Goal: Task Accomplishment & Management: Complete application form

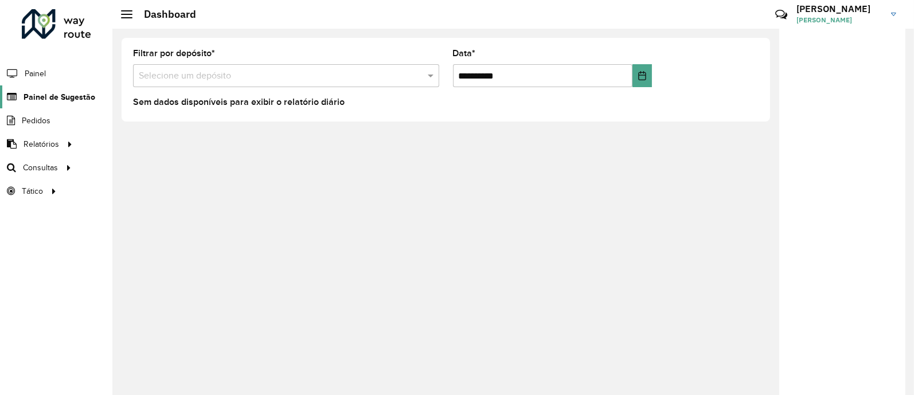
click at [63, 103] on link "Painel de Sugestão" at bounding box center [47, 96] width 95 height 23
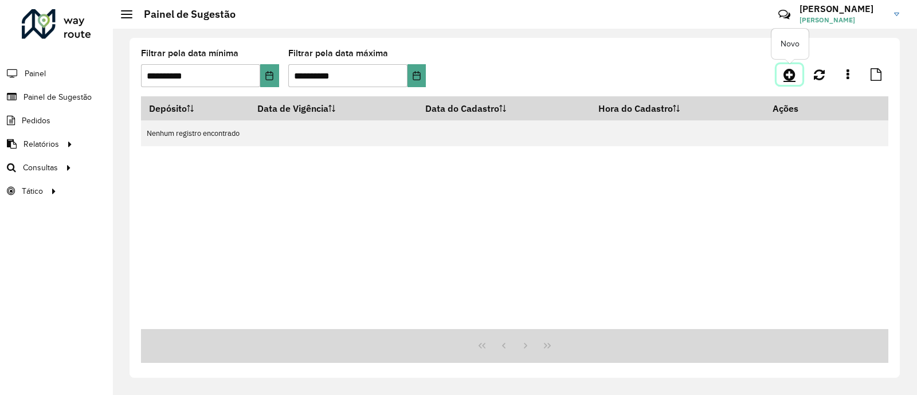
click at [794, 78] on icon at bounding box center [790, 75] width 12 height 14
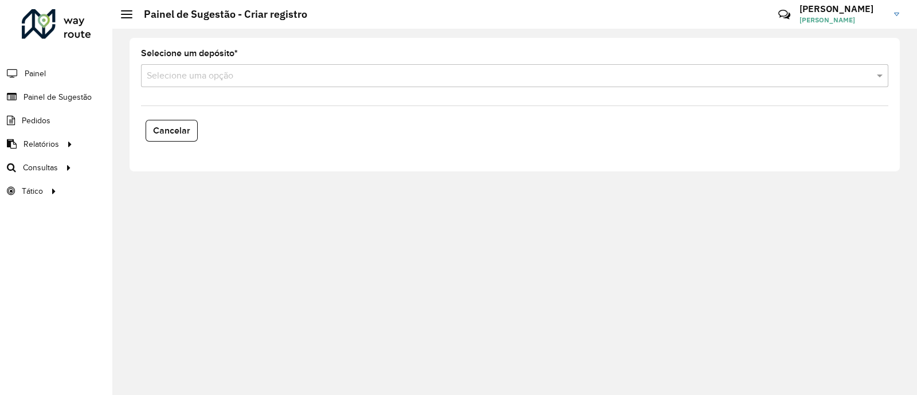
click at [441, 82] on input "text" at bounding box center [503, 76] width 713 height 14
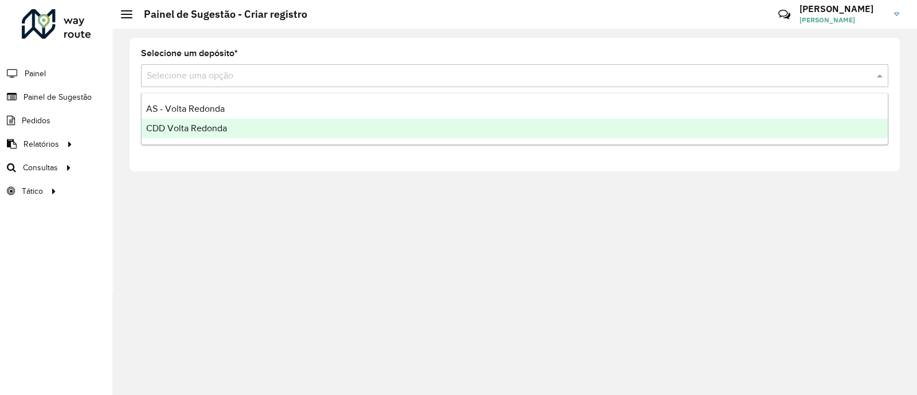
click at [209, 122] on div "CDD Volta Redonda" at bounding box center [515, 128] width 746 height 19
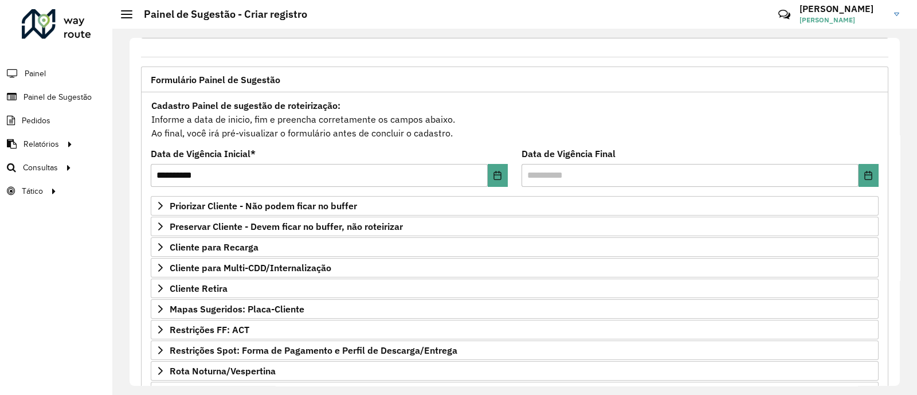
scroll to position [71, 0]
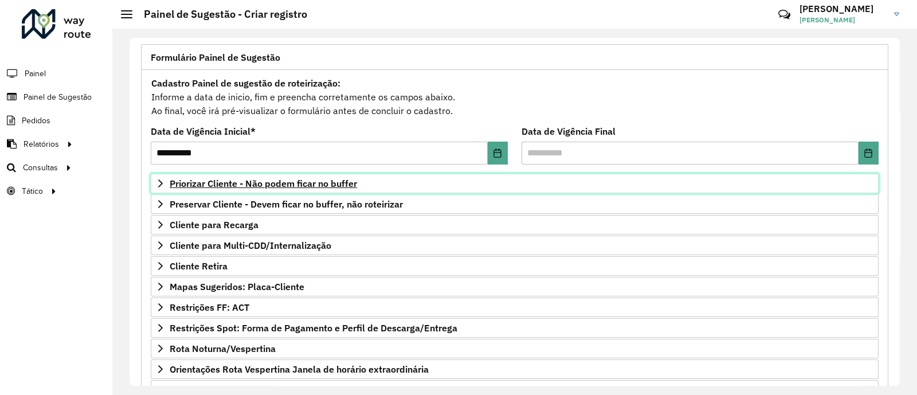
click at [312, 181] on span "Priorizar Cliente - Não podem ficar no buffer" at bounding box center [263, 183] width 187 height 9
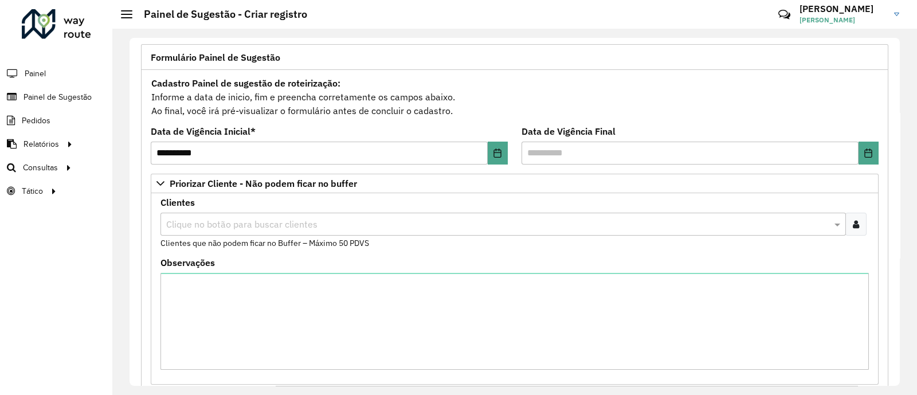
click at [855, 228] on icon at bounding box center [856, 224] width 6 height 9
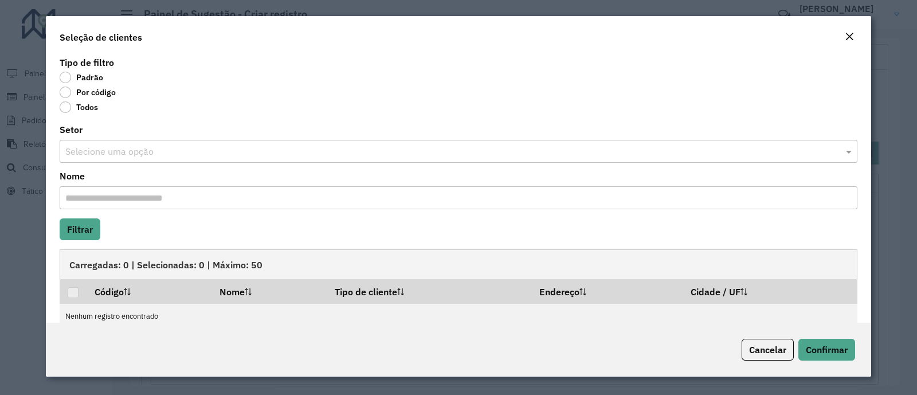
click at [101, 88] on label "Por código" at bounding box center [88, 92] width 56 height 11
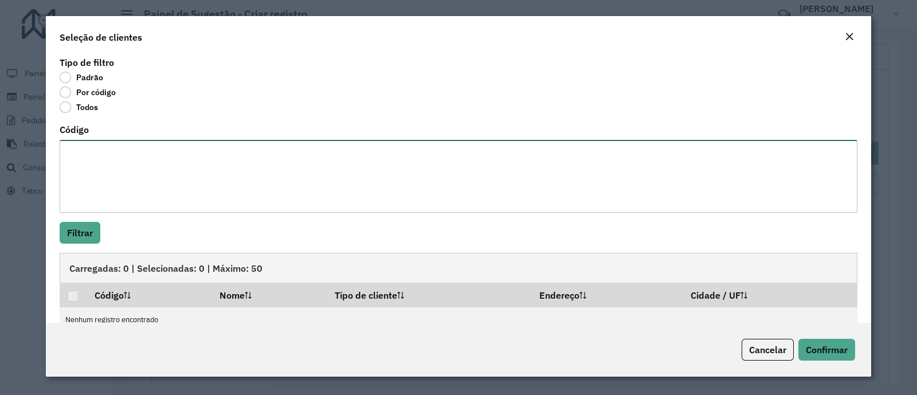
click at [115, 179] on textarea "Código" at bounding box center [459, 176] width 798 height 73
type textarea "***** ***** *****"
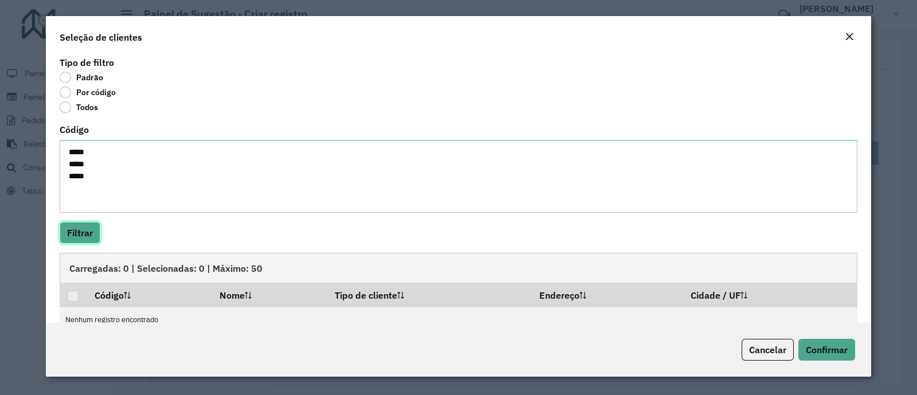
click at [77, 230] on button "Filtrar" at bounding box center [80, 233] width 41 height 22
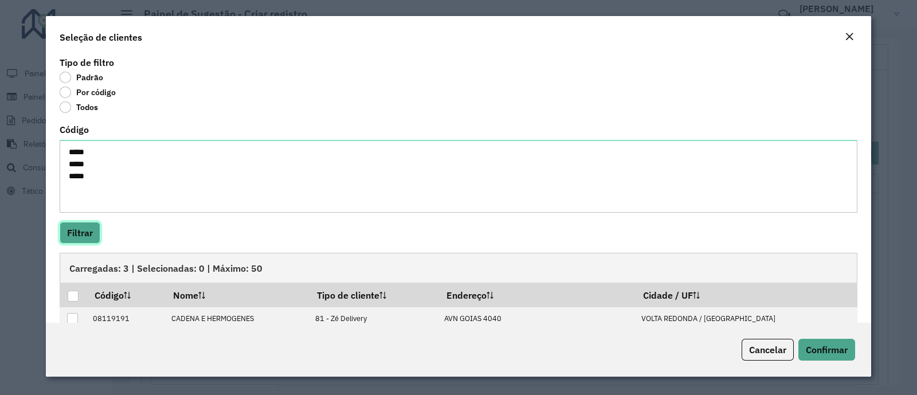
scroll to position [68, 0]
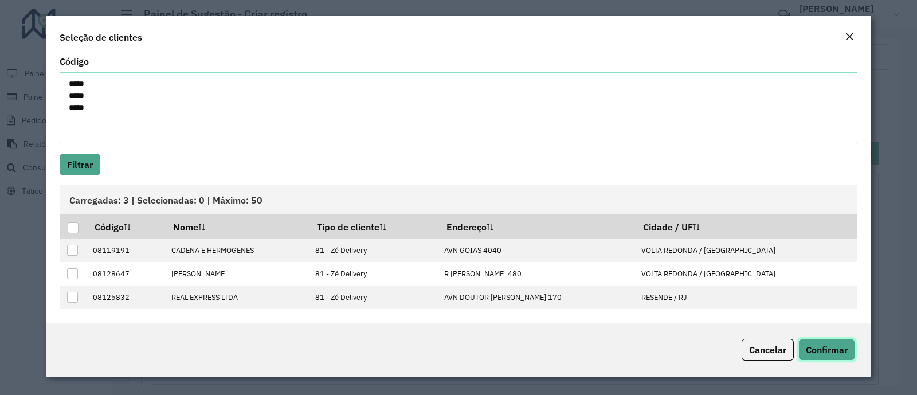
click at [844, 352] on span "Confirmar" at bounding box center [827, 349] width 42 height 11
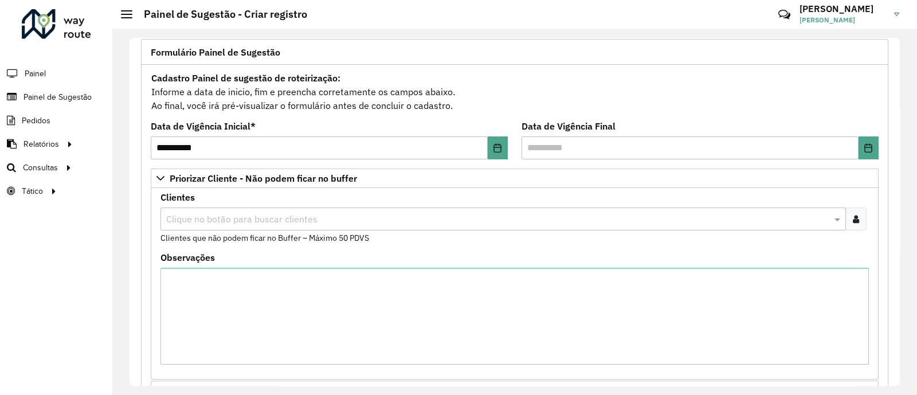
scroll to position [71, 0]
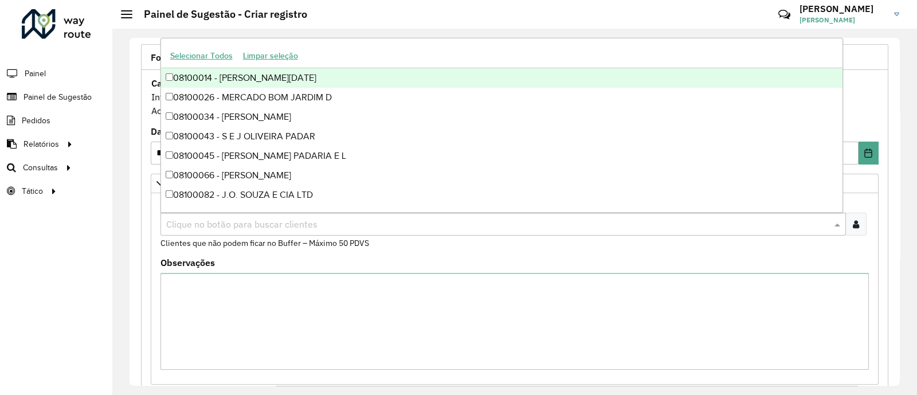
click at [270, 228] on input "text" at bounding box center [497, 225] width 668 height 14
click at [483, 253] on formly-field "Clientes Clique no botão para buscar clientes Clientes que não podem ficar no B…" at bounding box center [515, 228] width 722 height 60
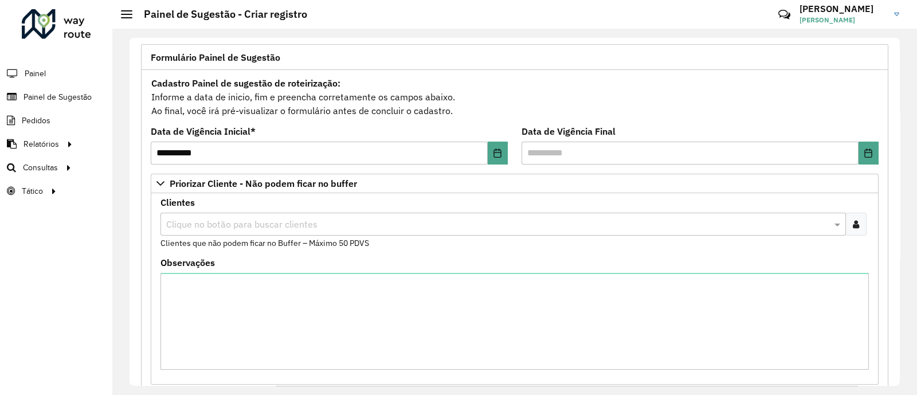
click at [848, 216] on div at bounding box center [856, 224] width 21 height 23
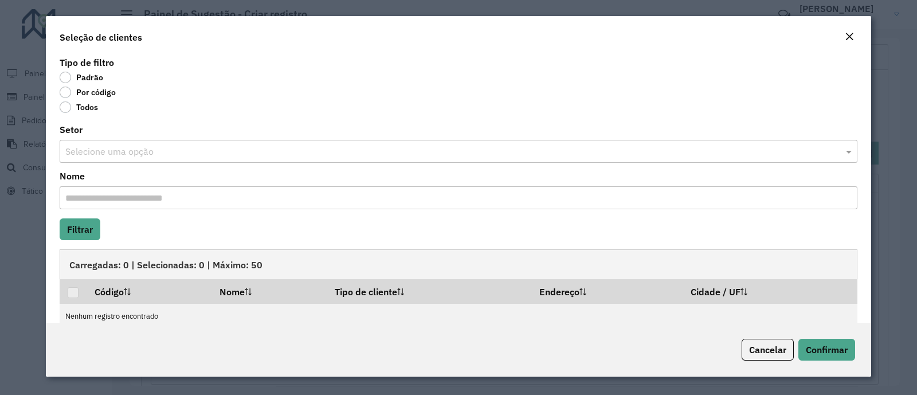
click at [80, 95] on label "Por código" at bounding box center [88, 92] width 56 height 11
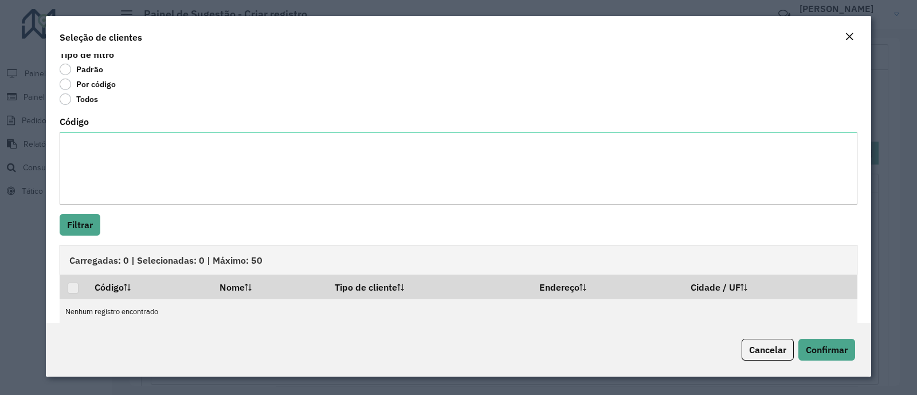
scroll to position [24, 0]
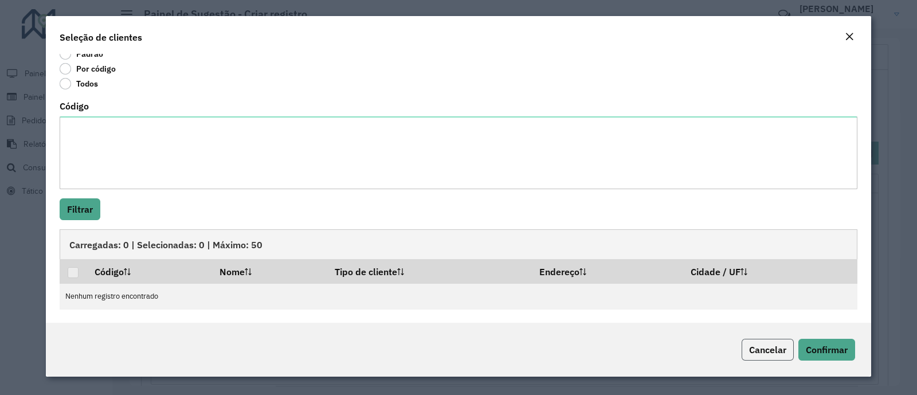
click at [772, 353] on span "Cancelar" at bounding box center [767, 349] width 37 height 11
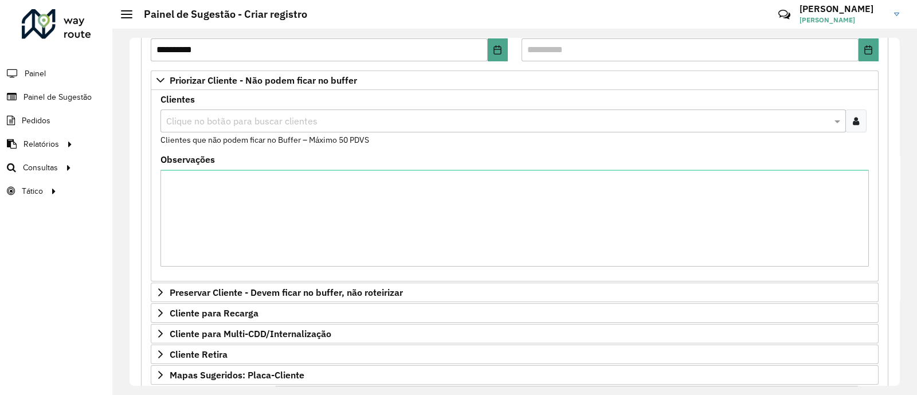
scroll to position [215, 0]
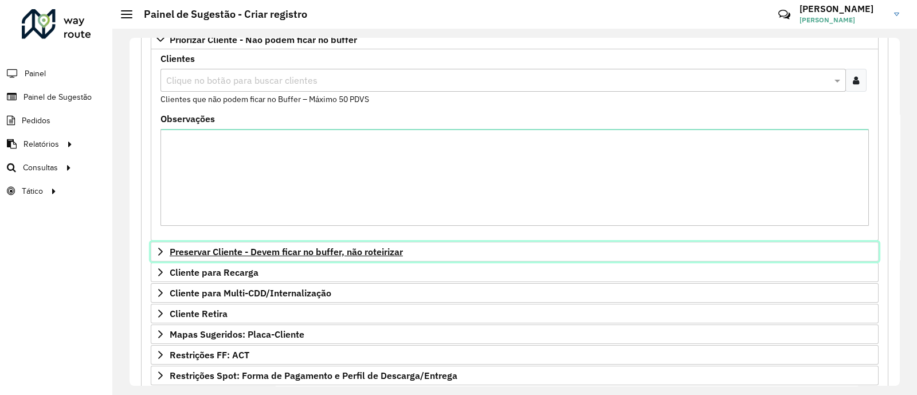
click at [303, 252] on span "Preservar Cliente - Devem ficar no buffer, não roteirizar" at bounding box center [286, 251] width 233 height 9
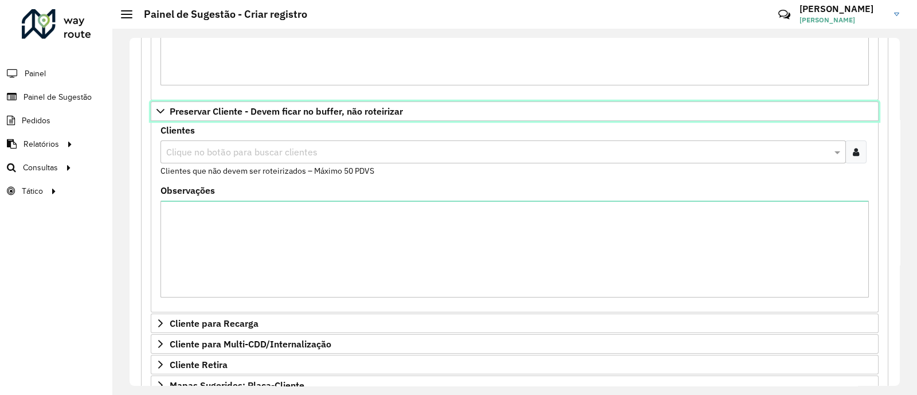
scroll to position [358, 0]
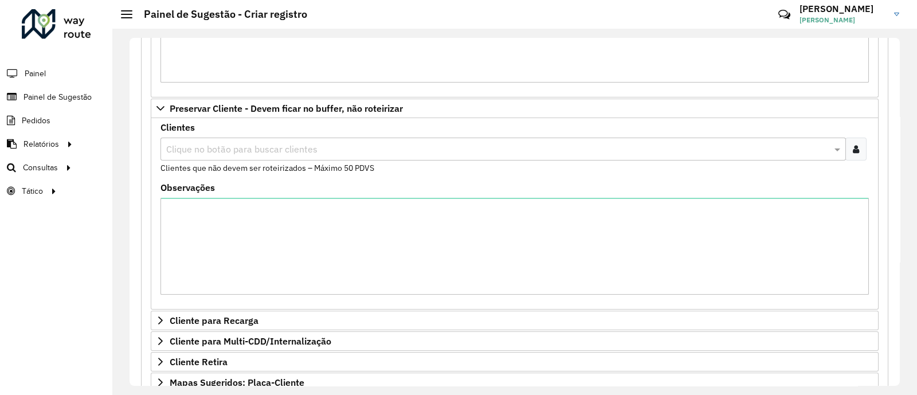
click at [858, 149] on div at bounding box center [856, 149] width 21 height 23
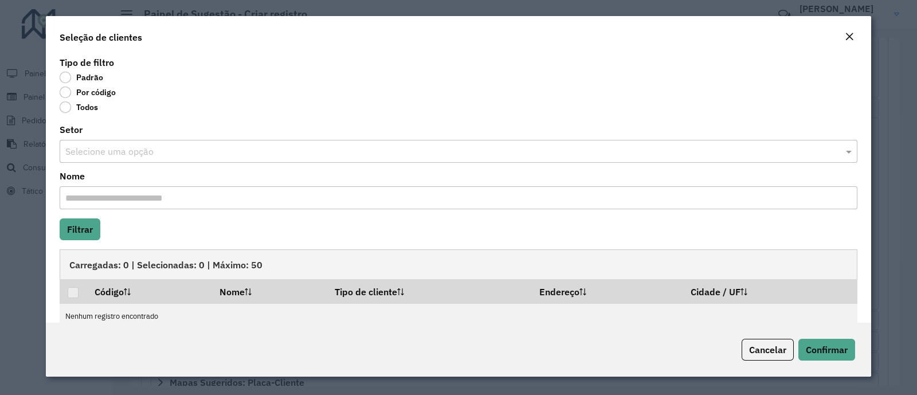
click at [95, 97] on label "Por código" at bounding box center [88, 92] width 56 height 11
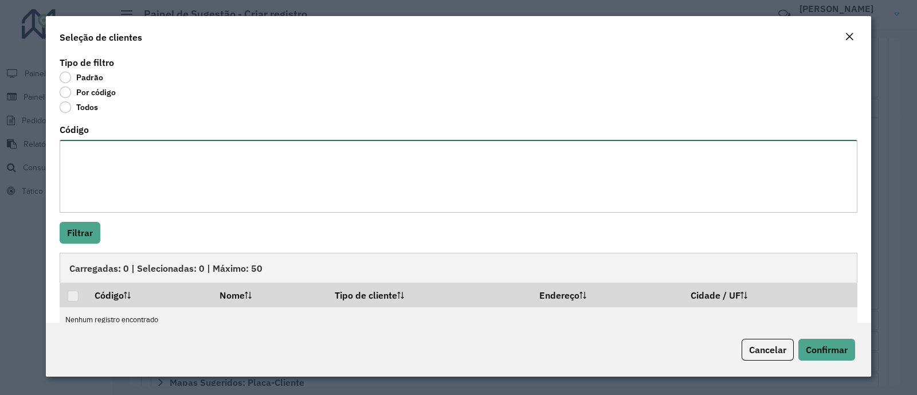
click at [83, 148] on textarea "Código" at bounding box center [459, 176] width 798 height 73
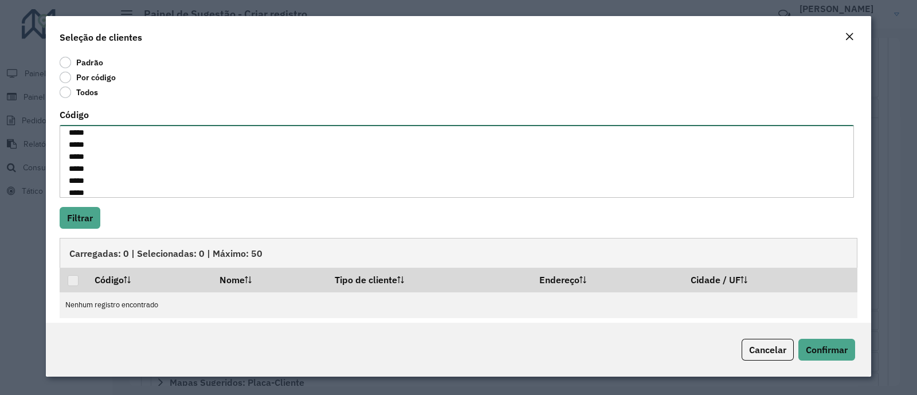
scroll to position [24, 0]
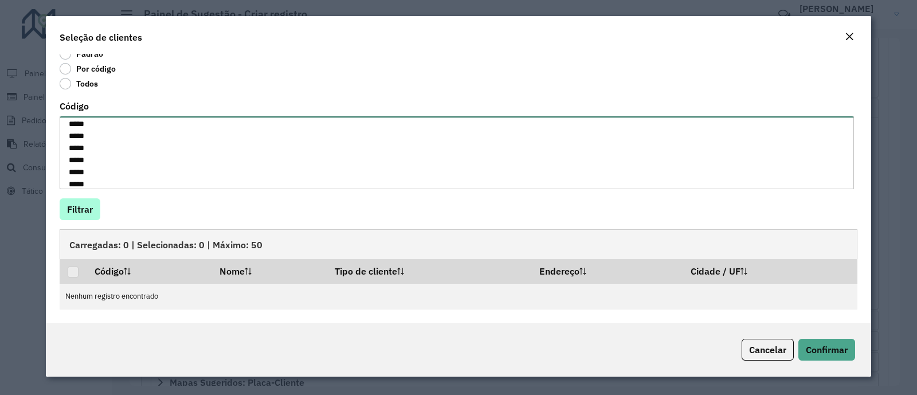
type textarea "***** ***** ***** ***** ***** ***** ***** *****"
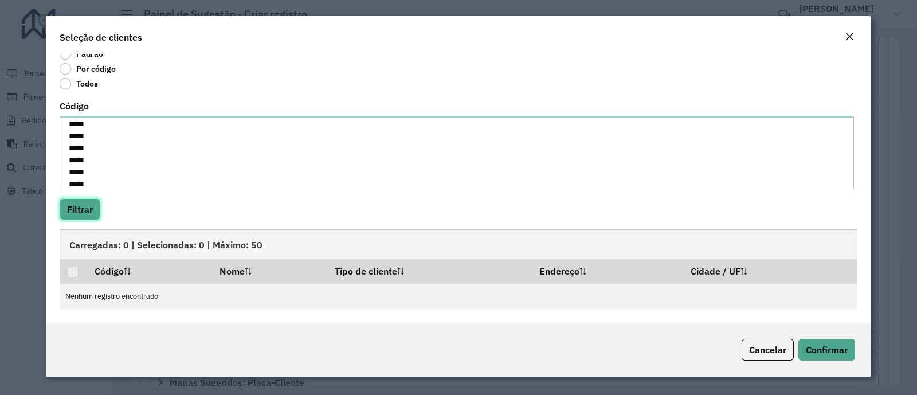
click at [85, 210] on button "Filtrar" at bounding box center [80, 209] width 41 height 22
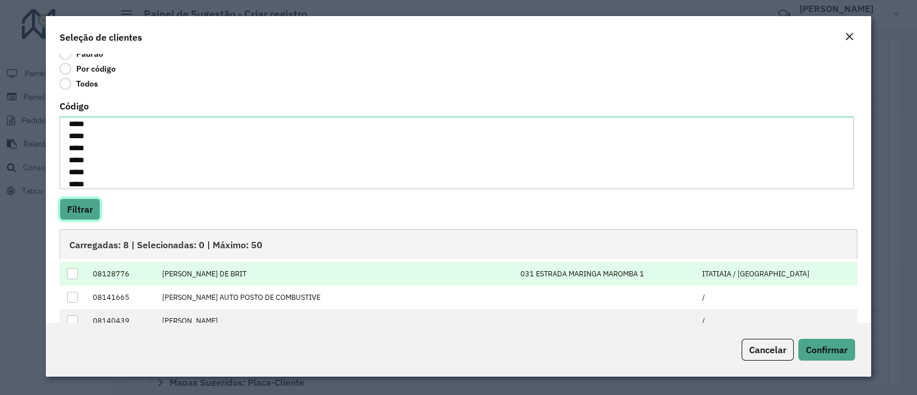
scroll to position [0, 0]
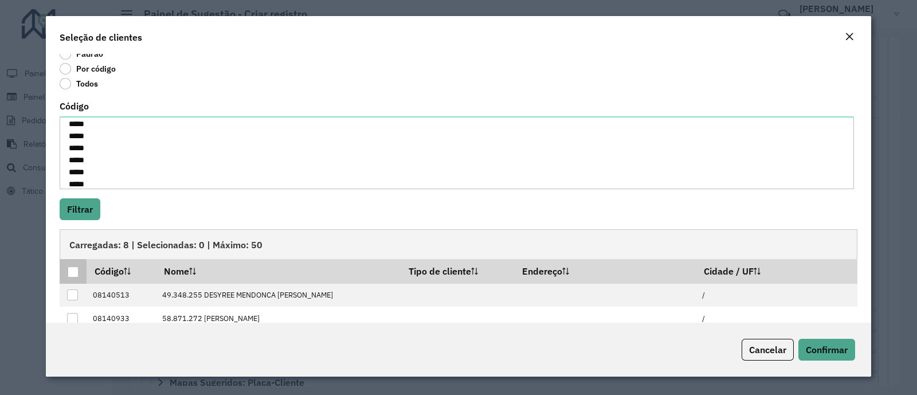
click at [72, 272] on div at bounding box center [73, 272] width 11 height 11
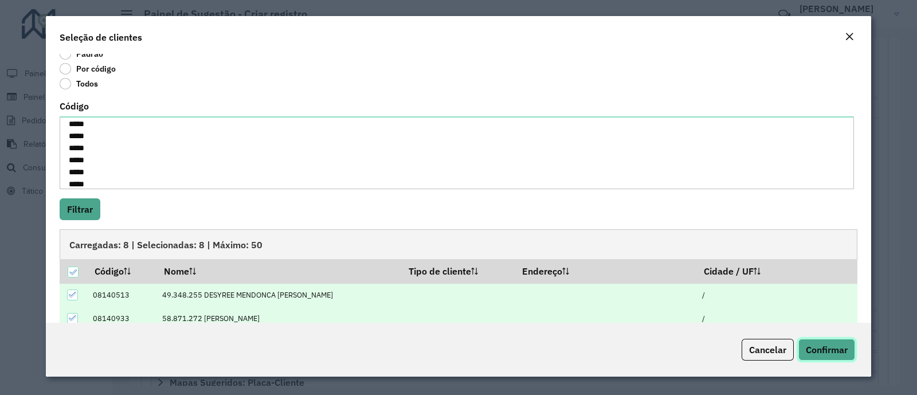
click at [823, 349] on span "Confirmar" at bounding box center [827, 349] width 42 height 11
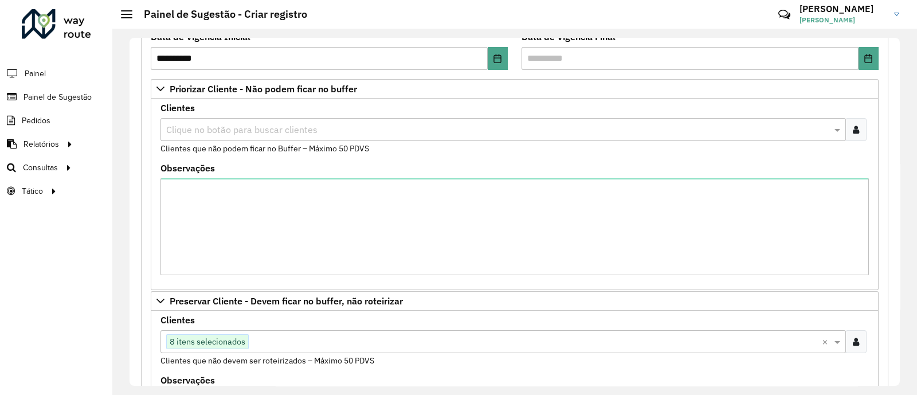
scroll to position [143, 0]
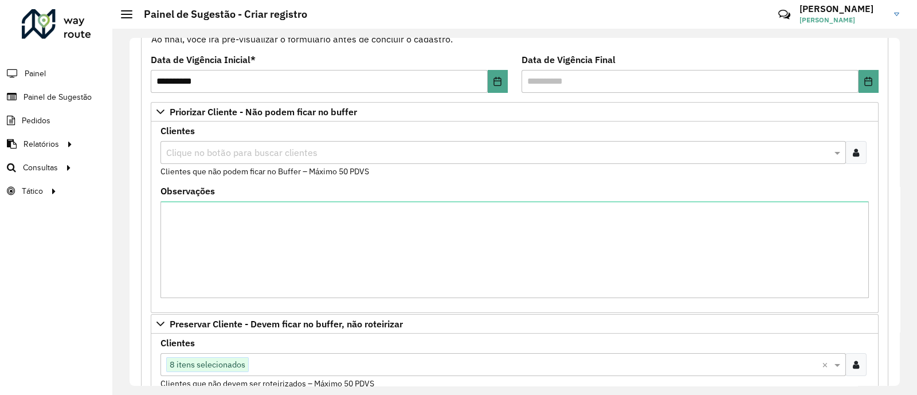
click at [299, 149] on input "text" at bounding box center [497, 153] width 668 height 14
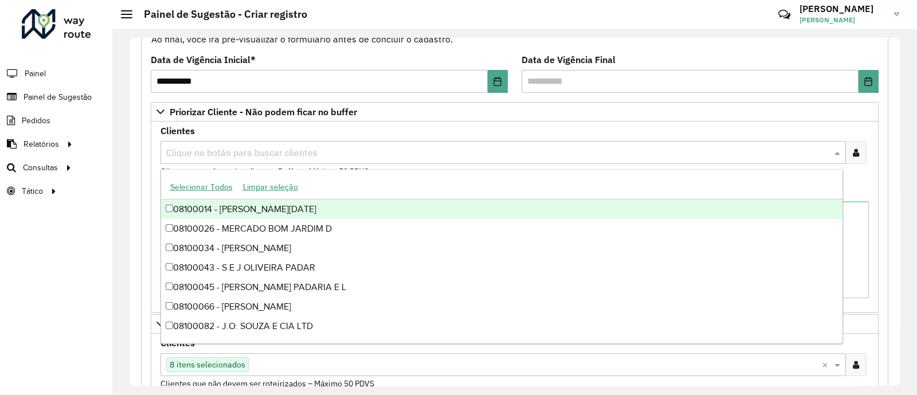
click at [856, 150] on icon at bounding box center [856, 152] width 6 height 9
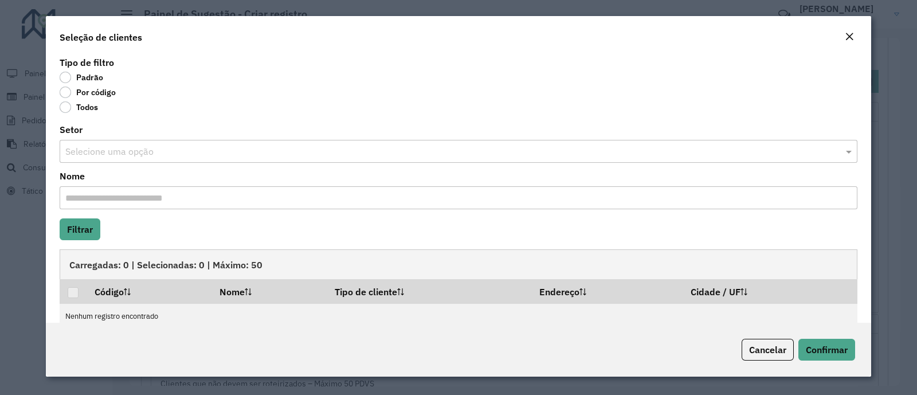
click at [88, 91] on label "Por código" at bounding box center [88, 92] width 56 height 11
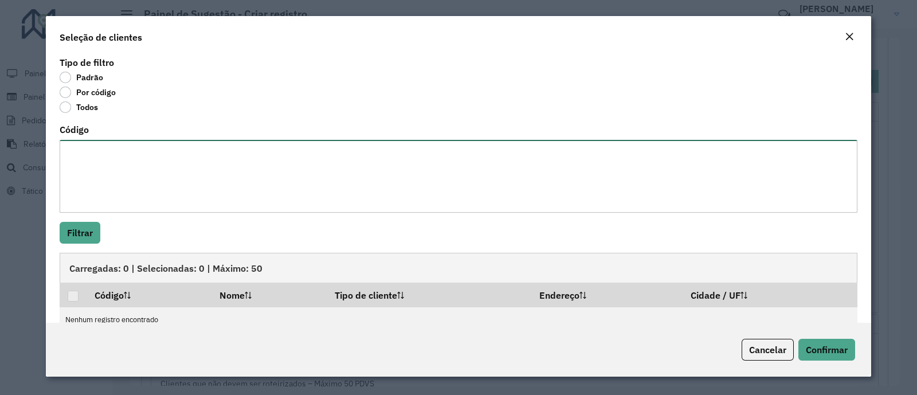
click at [112, 160] on textarea "Código" at bounding box center [459, 176] width 798 height 73
type textarea "***** ***** *****"
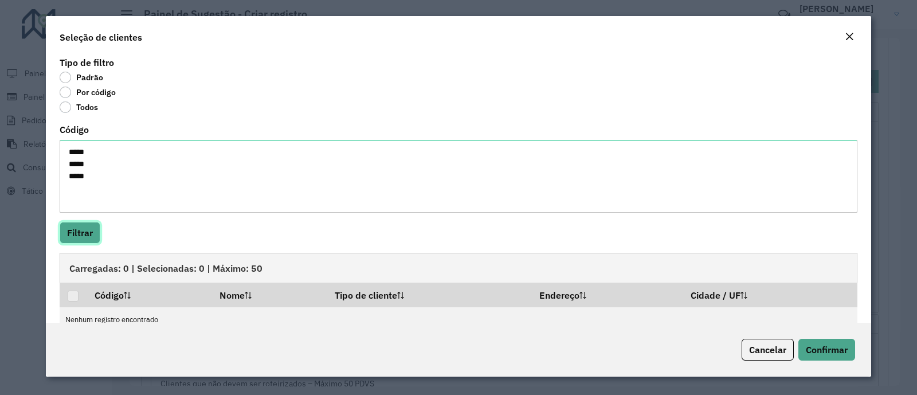
click at [95, 239] on button "Filtrar" at bounding box center [80, 233] width 41 height 22
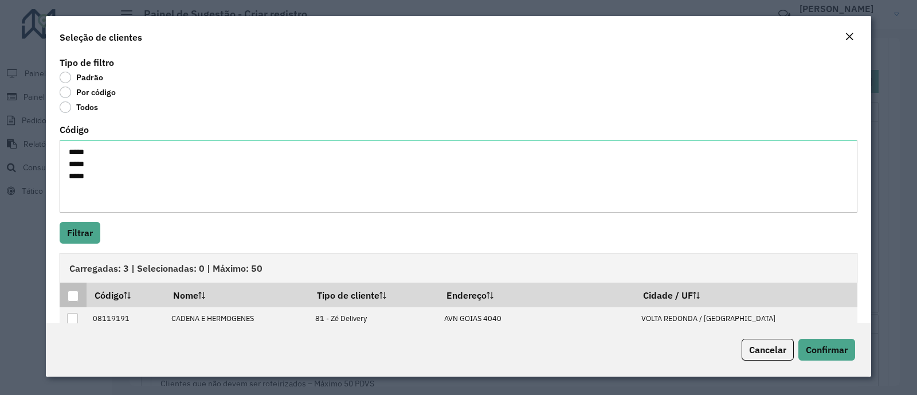
click at [80, 293] on th at bounding box center [73, 295] width 27 height 24
click at [76, 297] on div at bounding box center [73, 296] width 11 height 11
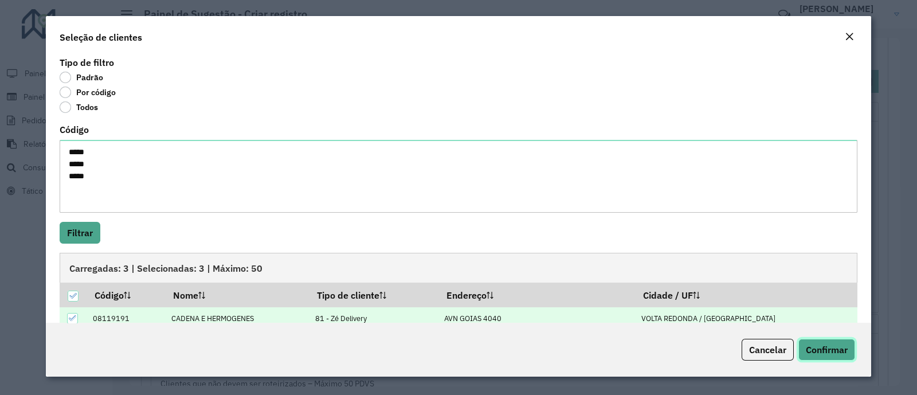
click at [826, 347] on span "Confirmar" at bounding box center [827, 349] width 42 height 11
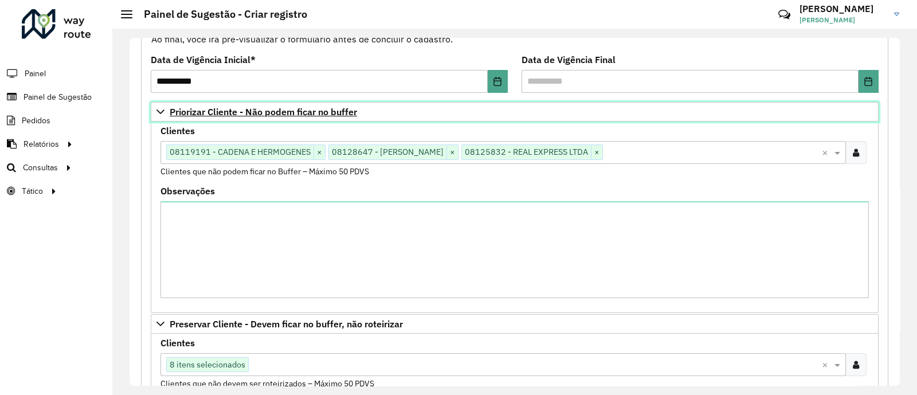
click at [157, 109] on icon at bounding box center [161, 111] width 8 height 5
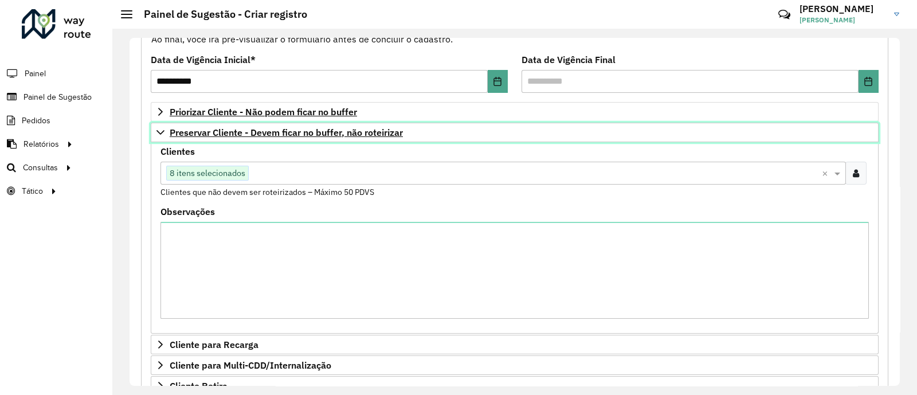
click at [158, 134] on icon at bounding box center [160, 132] width 9 height 9
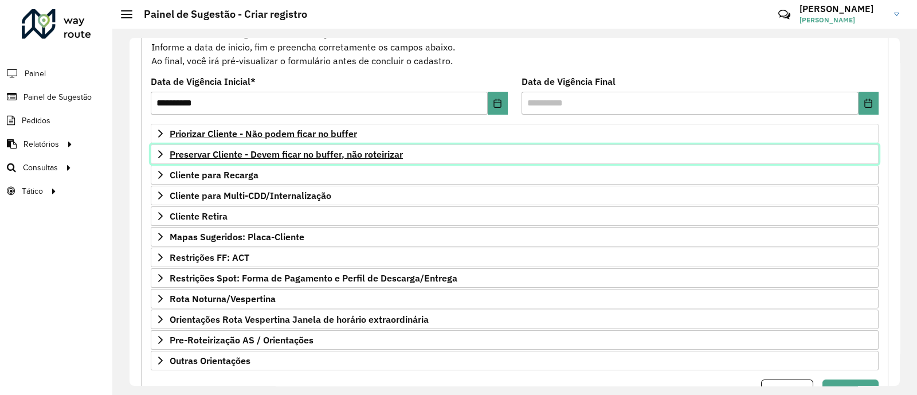
scroll to position [101, 0]
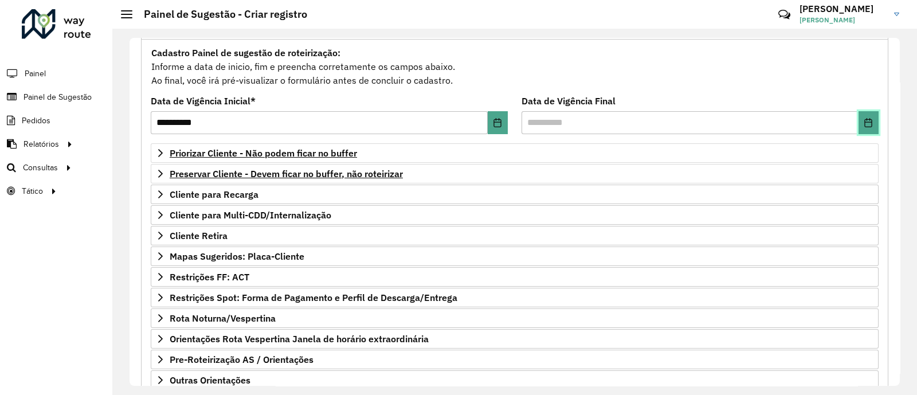
click at [869, 116] on button "Choose Date" at bounding box center [869, 122] width 20 height 23
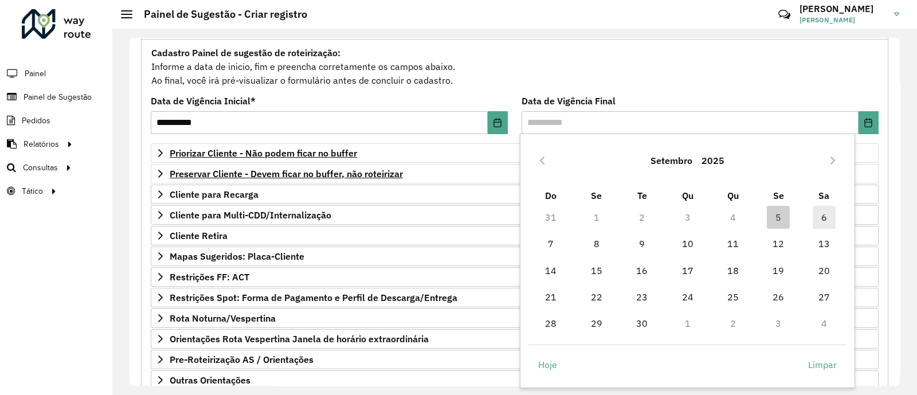
click at [820, 217] on span "6" at bounding box center [824, 217] width 23 height 23
type input "**********"
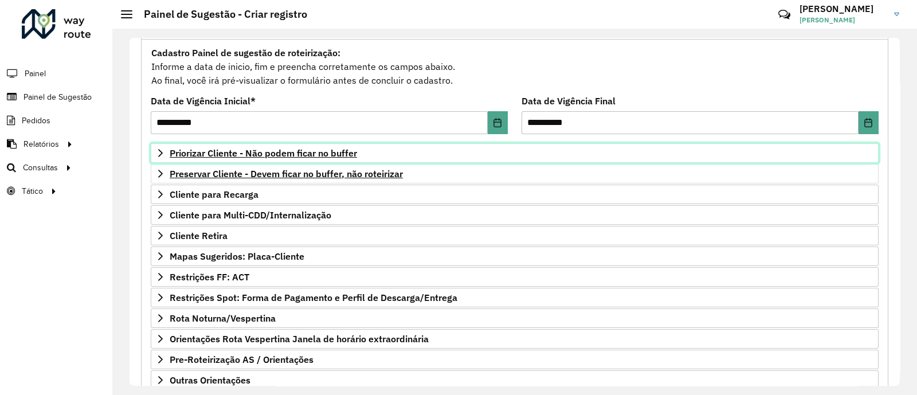
click at [183, 148] on span "Priorizar Cliente - Não podem ficar no buffer" at bounding box center [263, 152] width 187 height 9
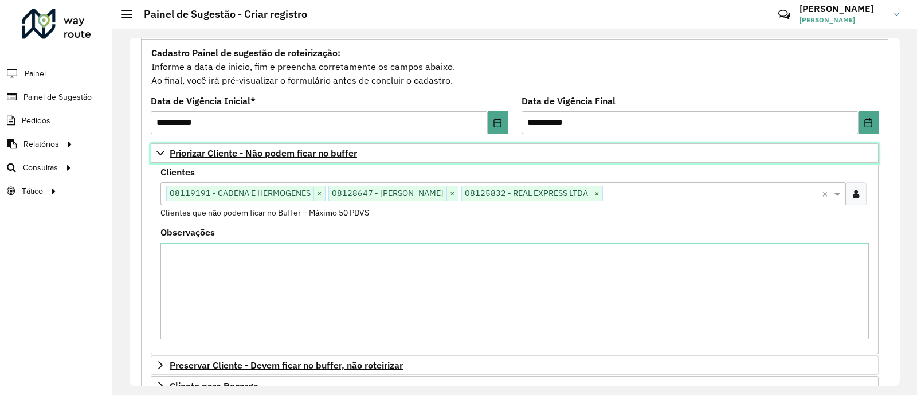
click at [183, 148] on span "Priorizar Cliente - Não podem ficar no buffer" at bounding box center [263, 152] width 187 height 9
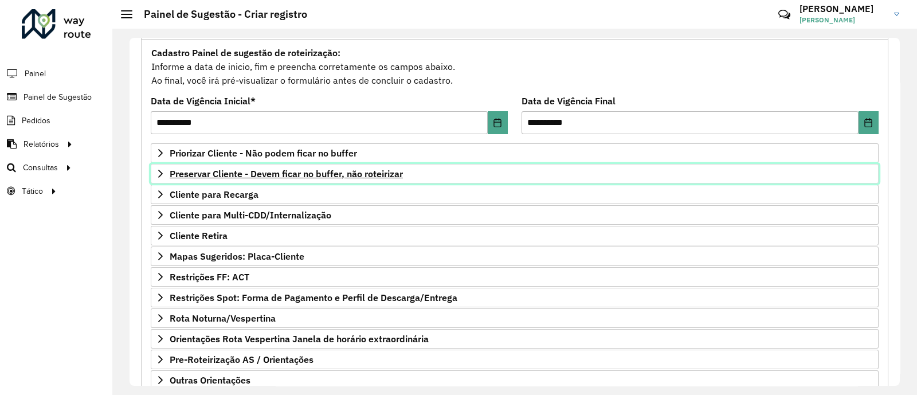
click at [201, 173] on span "Preservar Cliente - Devem ficar no buffer, não roteirizar" at bounding box center [286, 173] width 233 height 9
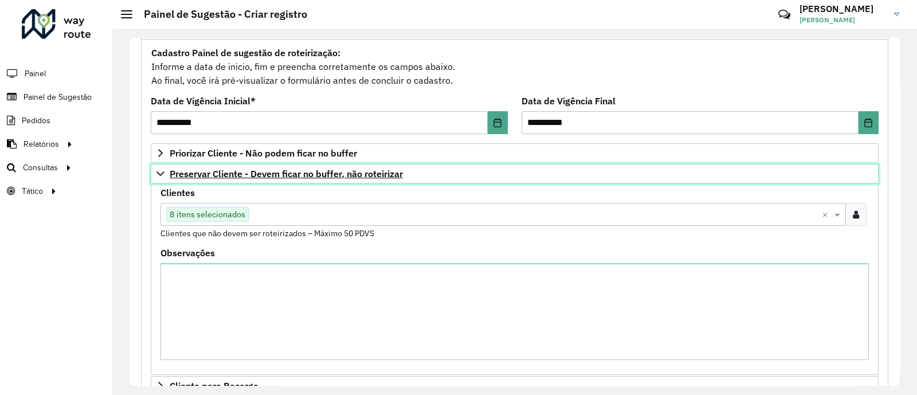
click at [201, 173] on span "Preservar Cliente - Devem ficar no buffer, não roteirizar" at bounding box center [286, 173] width 233 height 9
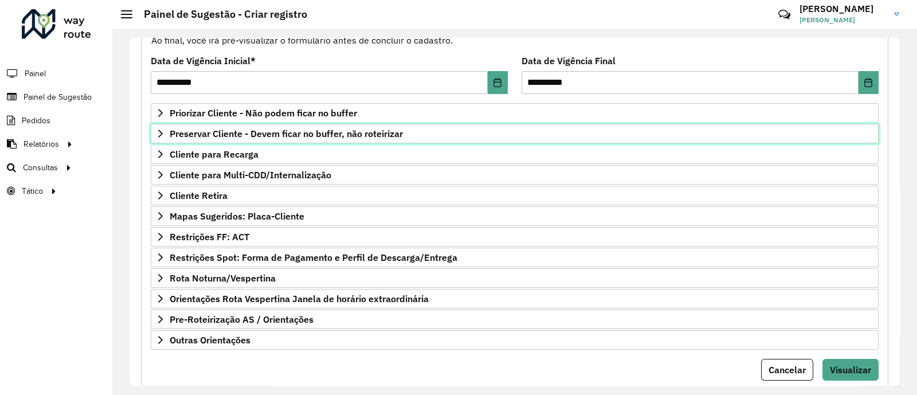
scroll to position [173, 0]
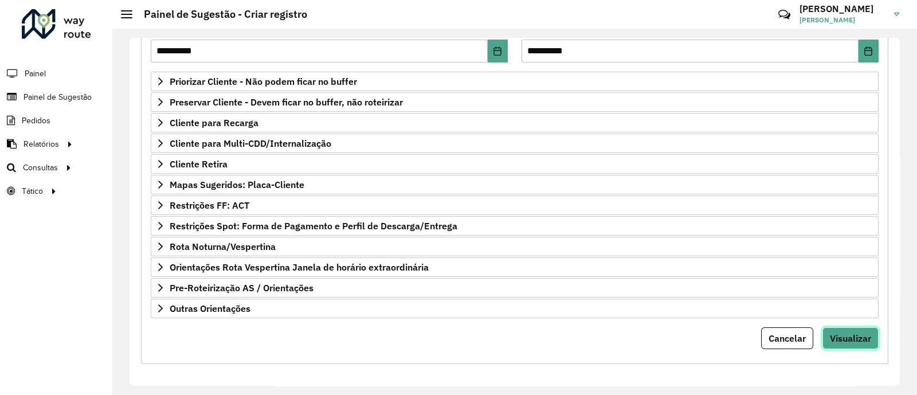
click at [858, 337] on span "Visualizar" at bounding box center [850, 338] width 41 height 11
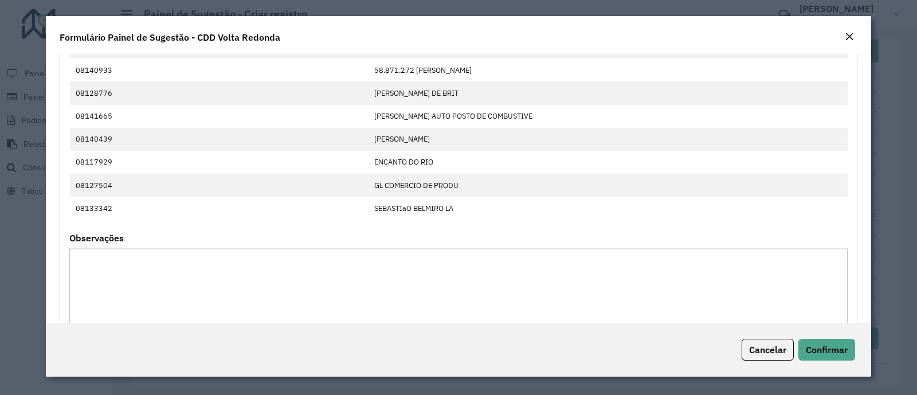
scroll to position [428, 0]
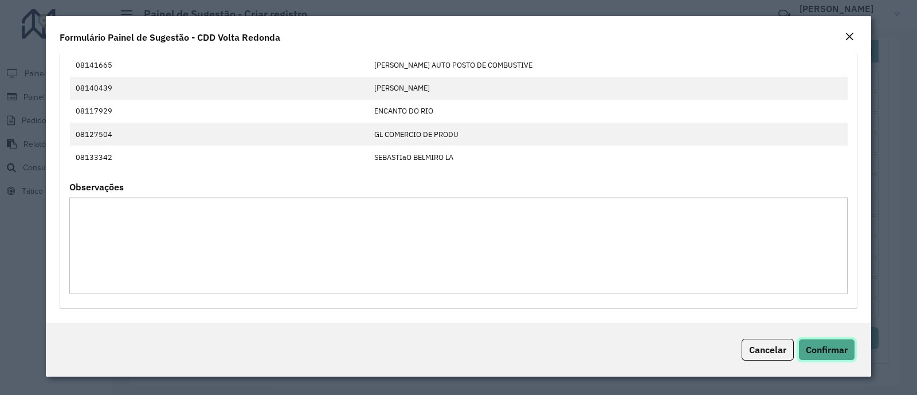
click at [823, 344] on span "Confirmar" at bounding box center [827, 349] width 42 height 11
